Goal: Information Seeking & Learning: Learn about a topic

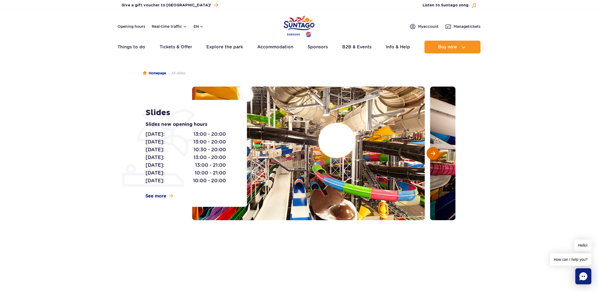
click at [434, 152] on span "Next slide" at bounding box center [433, 153] width 5 height 5
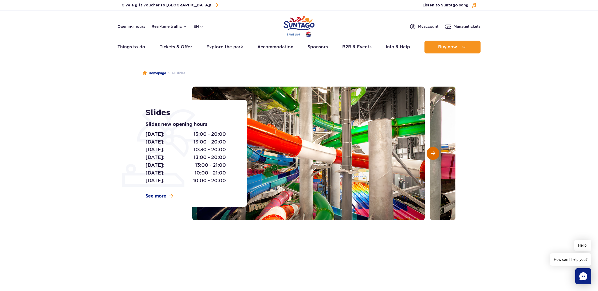
click at [434, 152] on span "Next slide" at bounding box center [433, 153] width 5 height 5
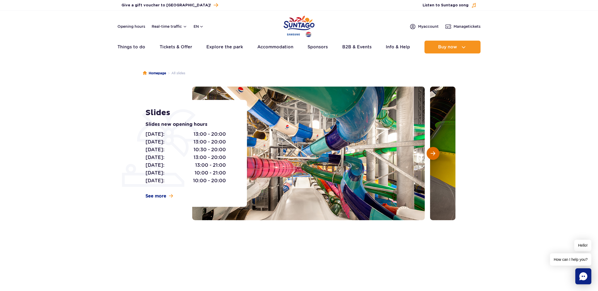
click at [434, 152] on span "Next slide" at bounding box center [433, 153] width 5 height 5
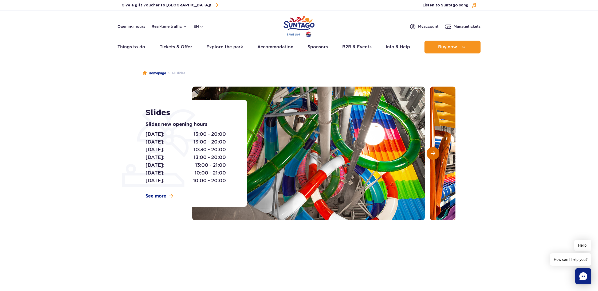
click at [434, 152] on span "Next slide" at bounding box center [433, 153] width 5 height 5
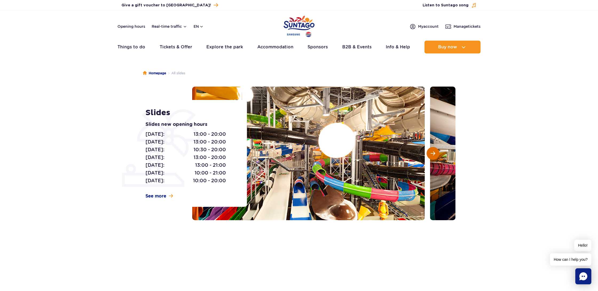
click at [434, 152] on span "Next slide" at bounding box center [433, 153] width 5 height 5
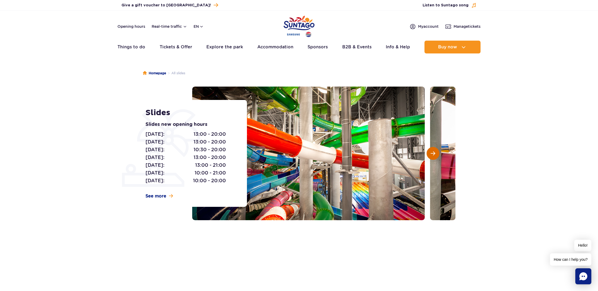
click at [434, 152] on span "Next slide" at bounding box center [433, 153] width 5 height 5
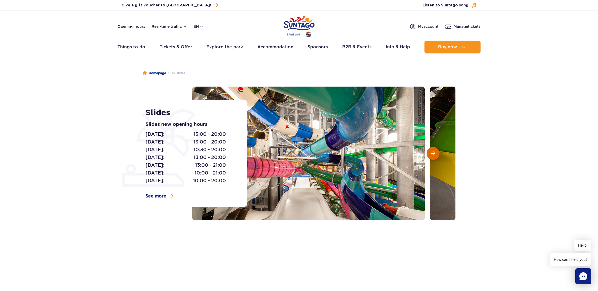
click at [434, 152] on span "Next slide" at bounding box center [433, 153] width 5 height 5
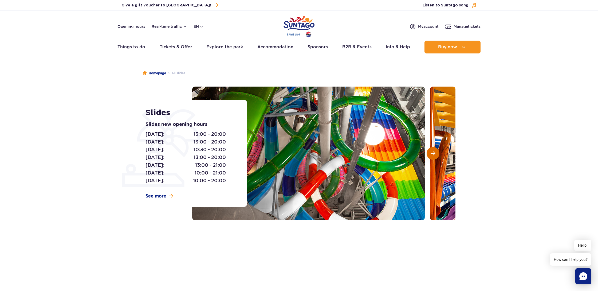
click at [434, 152] on span "Next slide" at bounding box center [433, 153] width 5 height 5
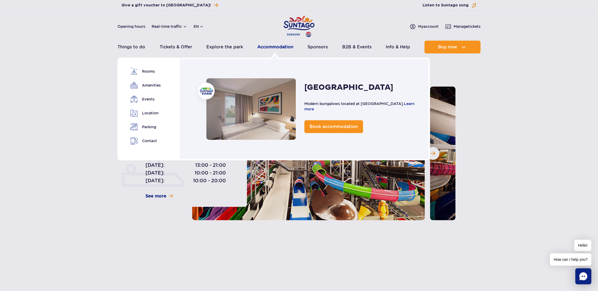
click at [277, 45] on link "Accommodation" at bounding box center [276, 47] width 36 height 13
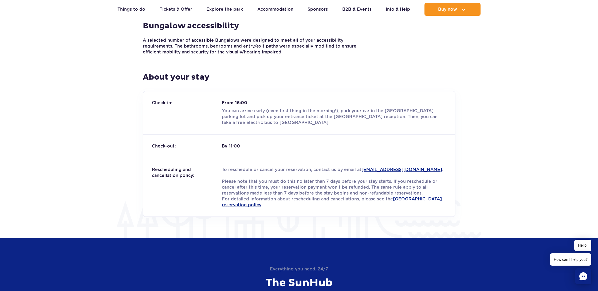
scroll to position [613, 0]
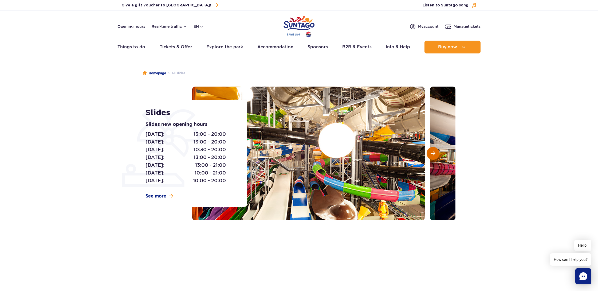
click at [434, 150] on button "Next slide" at bounding box center [433, 153] width 13 height 13
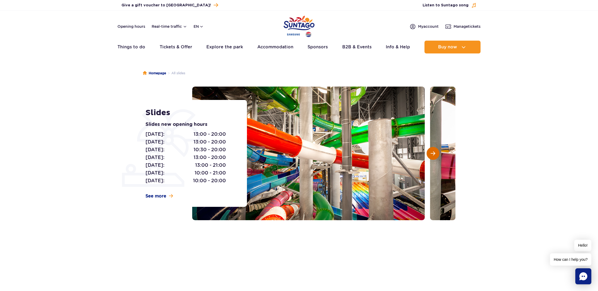
click at [433, 154] on span "Next slide" at bounding box center [433, 153] width 5 height 5
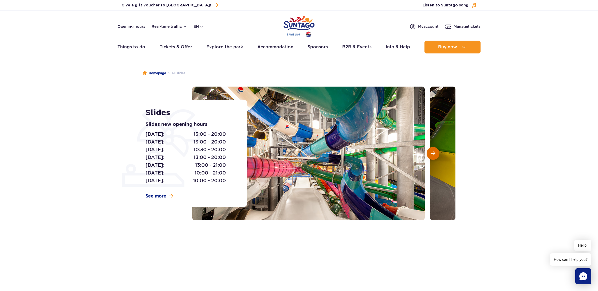
click at [433, 154] on span "Next slide" at bounding box center [433, 153] width 5 height 5
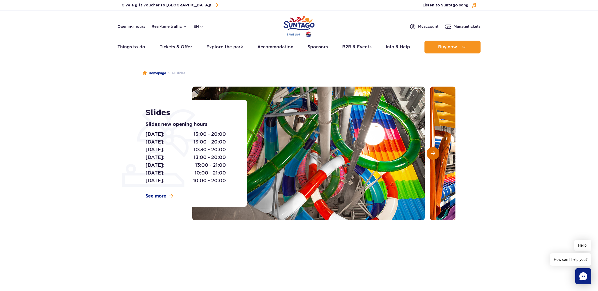
click at [433, 154] on span "Next slide" at bounding box center [433, 153] width 5 height 5
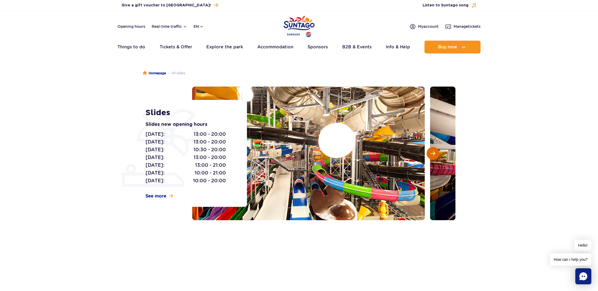
click at [433, 154] on span "Next slide" at bounding box center [433, 153] width 5 height 5
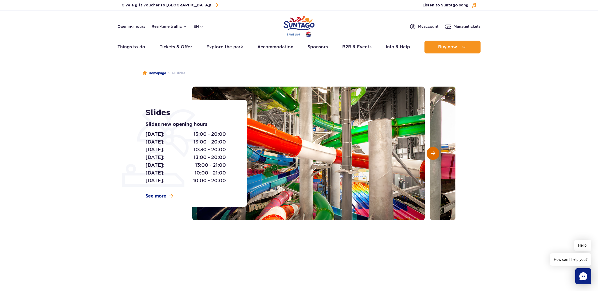
click at [433, 154] on span "Next slide" at bounding box center [433, 153] width 5 height 5
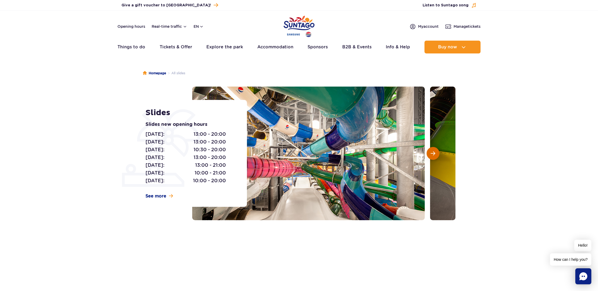
click at [433, 154] on span "Next slide" at bounding box center [433, 153] width 5 height 5
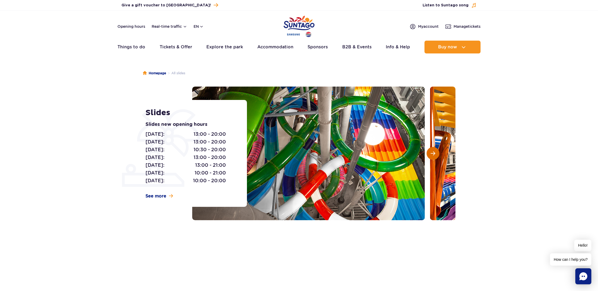
click at [433, 154] on span "Next slide" at bounding box center [433, 153] width 5 height 5
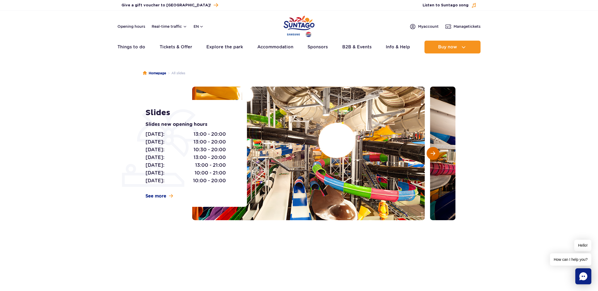
click at [433, 154] on span "Next slide" at bounding box center [433, 153] width 5 height 5
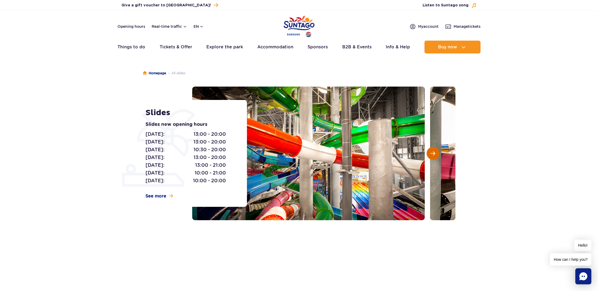
click at [433, 154] on span "Next slide" at bounding box center [433, 153] width 5 height 5
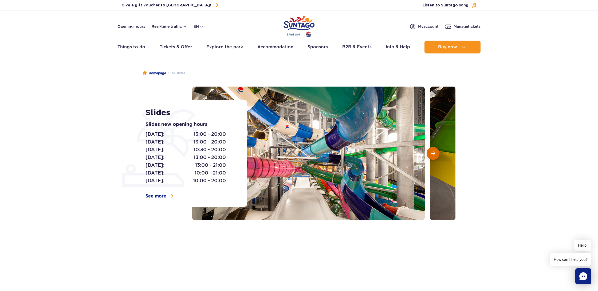
click at [433, 154] on span "Next slide" at bounding box center [433, 153] width 5 height 5
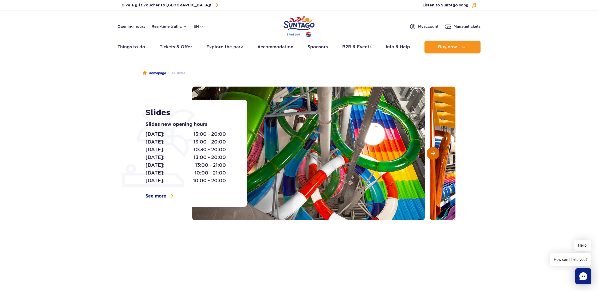
click at [433, 154] on span "Next slide" at bounding box center [433, 153] width 5 height 5
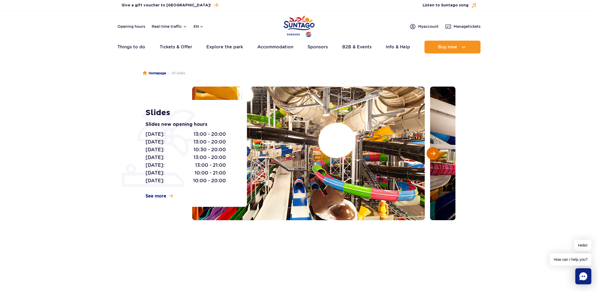
click at [433, 154] on span "Next slide" at bounding box center [433, 153] width 5 height 5
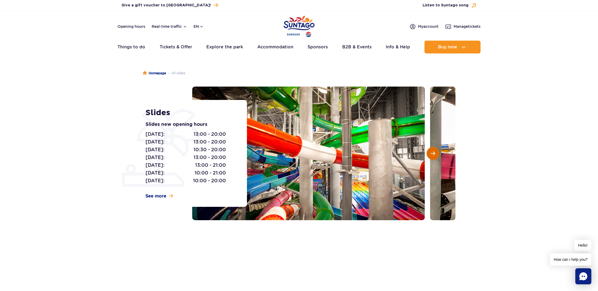
click at [433, 154] on span "Next slide" at bounding box center [433, 153] width 5 height 5
